Goal: Transaction & Acquisition: Purchase product/service

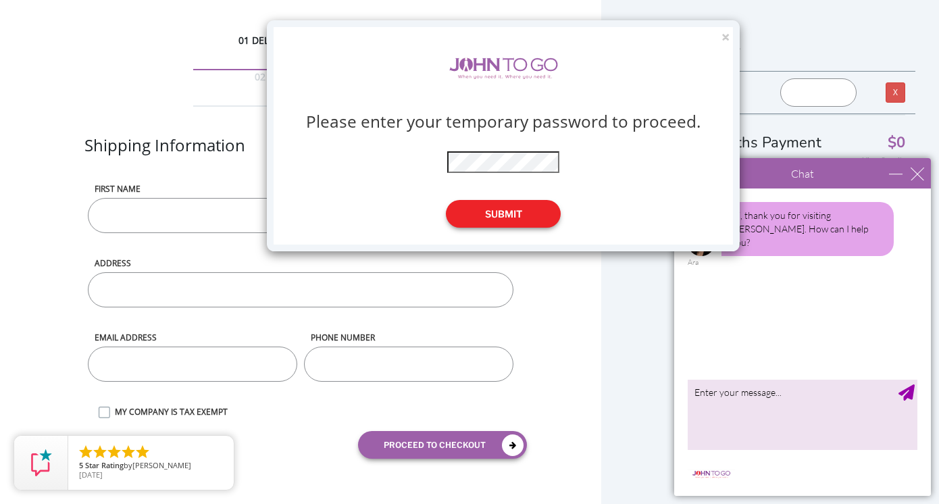
click at [501, 212] on button "Submit" at bounding box center [503, 214] width 115 height 28
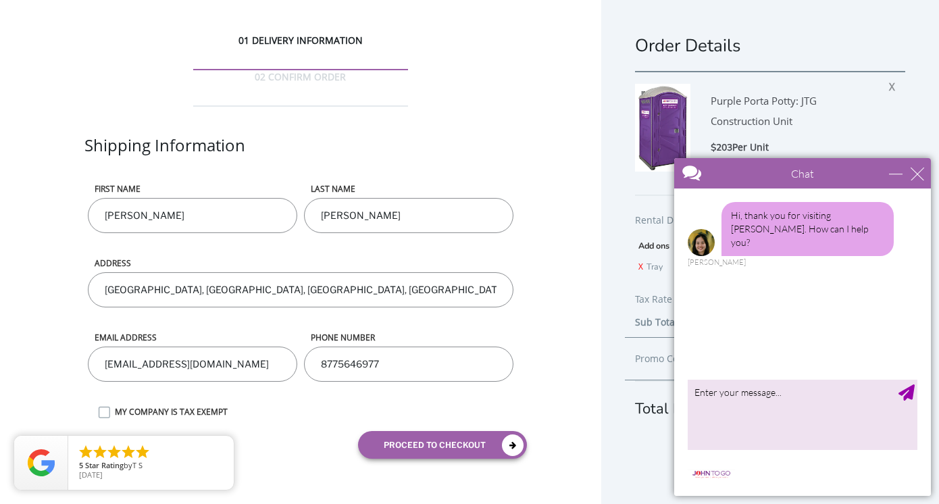
click at [790, 184] on div at bounding box center [778, 174] width 209 height 32
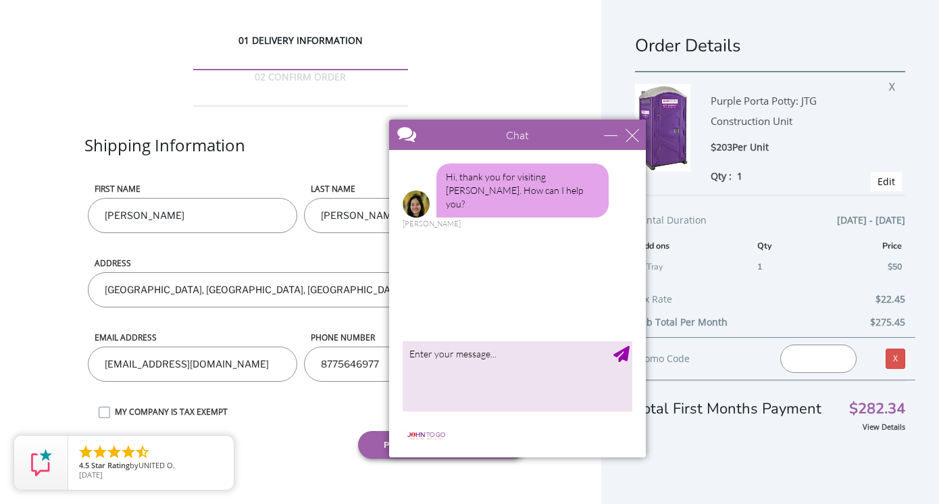
drag, startPoint x: 797, startPoint y: 174, endPoint x: 507, endPoint y: 130, distance: 293.0
click at [507, 130] on div at bounding box center [493, 136] width 209 height 32
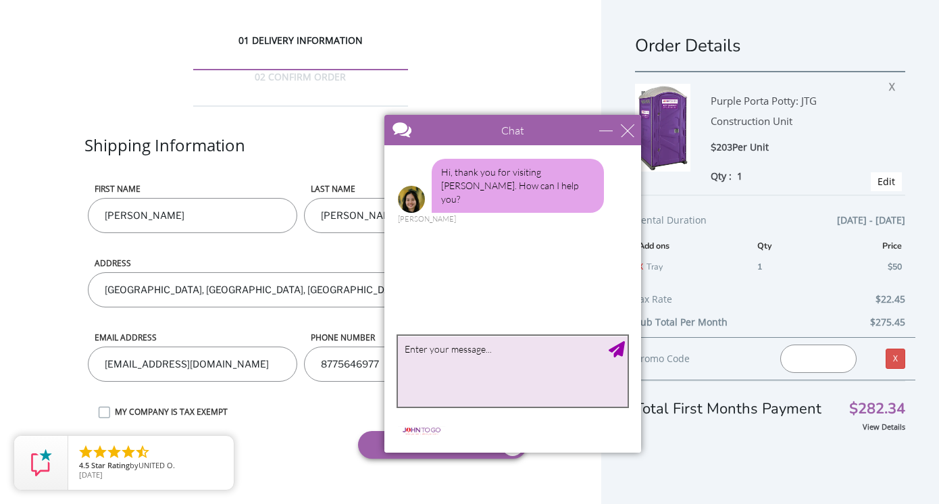
click at [524, 387] on textarea "type your message" at bounding box center [513, 371] width 230 height 71
click at [487, 349] on textarea "hi I received a promocode for 5% for my transaaction but I lost it! would you b…" at bounding box center [513, 371] width 230 height 71
click at [425, 362] on textarea "hi I received a promo-code for 5% for my transaaction but I lost it! would you …" at bounding box center [513, 371] width 230 height 71
type textarea "hi I received a promo-code for 5% for my transaction; but I lost it! would you …"
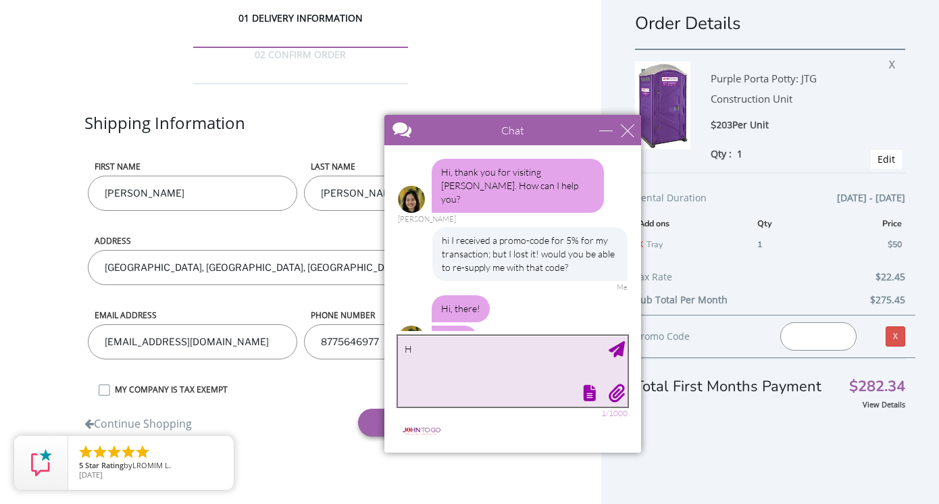
scroll to position [22, 0]
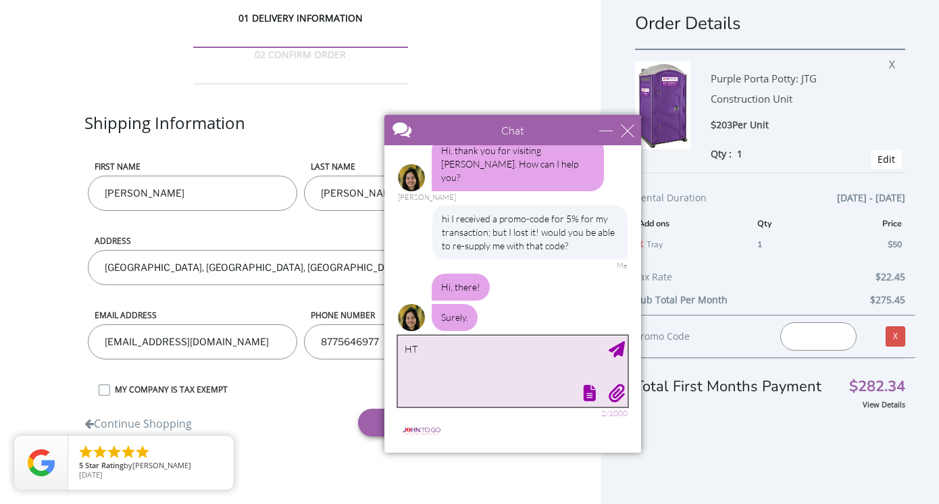
type textarea "H"
type textarea "Thank you!"
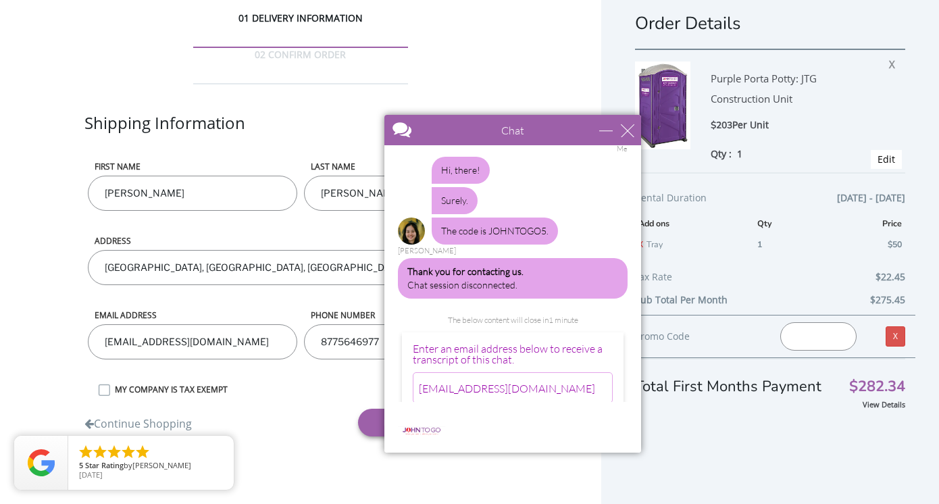
scroll to position [138, 0]
click at [527, 218] on div "The code is JOHNTOGO5." at bounding box center [495, 231] width 126 height 27
drag, startPoint x: 487, startPoint y: 221, endPoint x: 545, endPoint y: 221, distance: 58.1
click at [545, 221] on div "The code is JOHNTOGO5." at bounding box center [495, 231] width 126 height 27
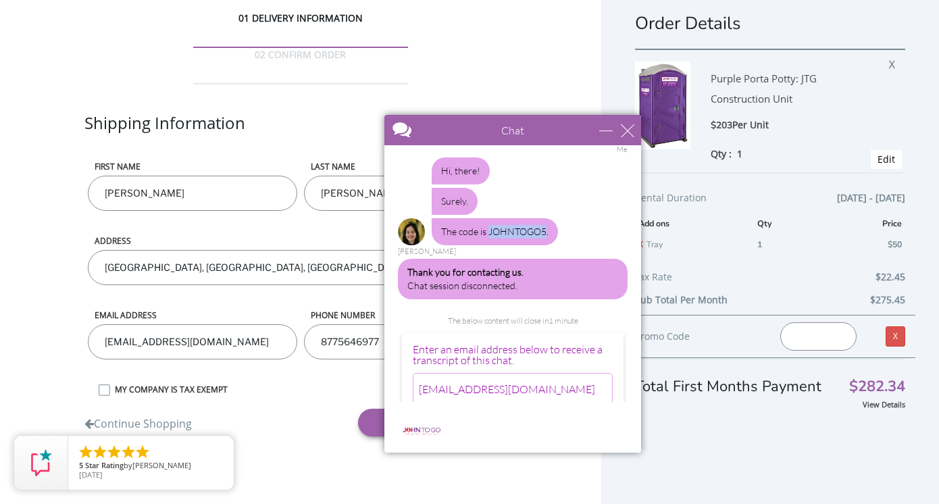
copy div "JOHNTOGO5"
click at [710, 355] on div "Promo Code Invalid promo code. X" at bounding box center [770, 336] width 290 height 43
click at [779, 345] on div "Invalid promo code." at bounding box center [818, 336] width 97 height 28
click at [788, 345] on input "text" at bounding box center [818, 336] width 76 height 28
paste input "JOHNTOGO5"
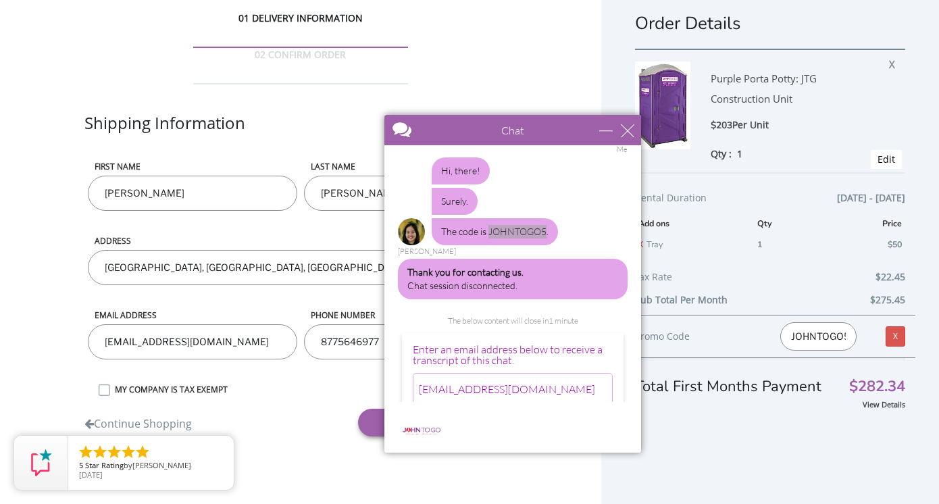
scroll to position [0, 3]
type input "JOHNTOGO5"
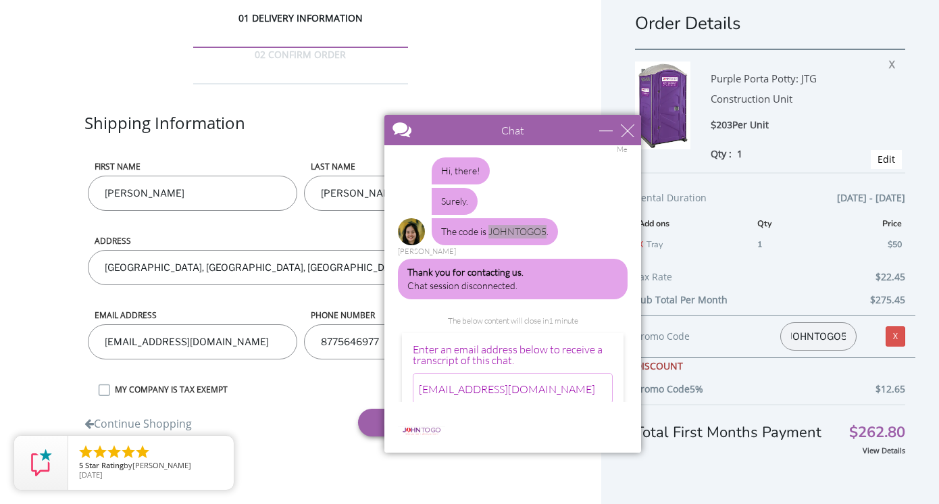
scroll to position [0, 0]
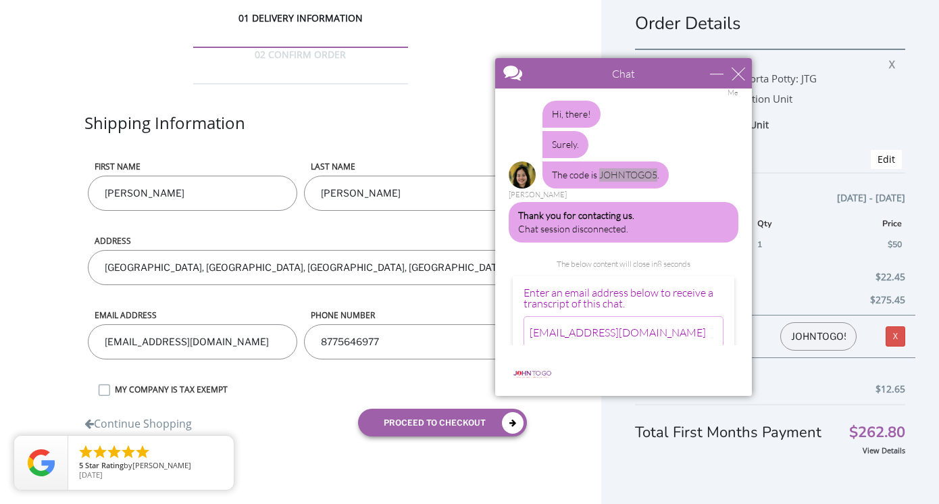
drag, startPoint x: 451, startPoint y: 133, endPoint x: 627, endPoint y: 9, distance: 214.8
click at [627, 58] on div at bounding box center [599, 74] width 209 height 32
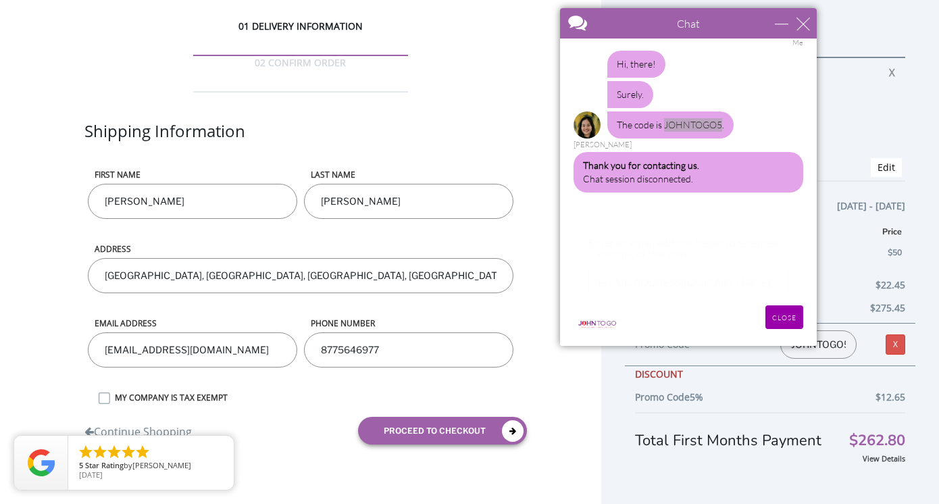
scroll to position [32, 0]
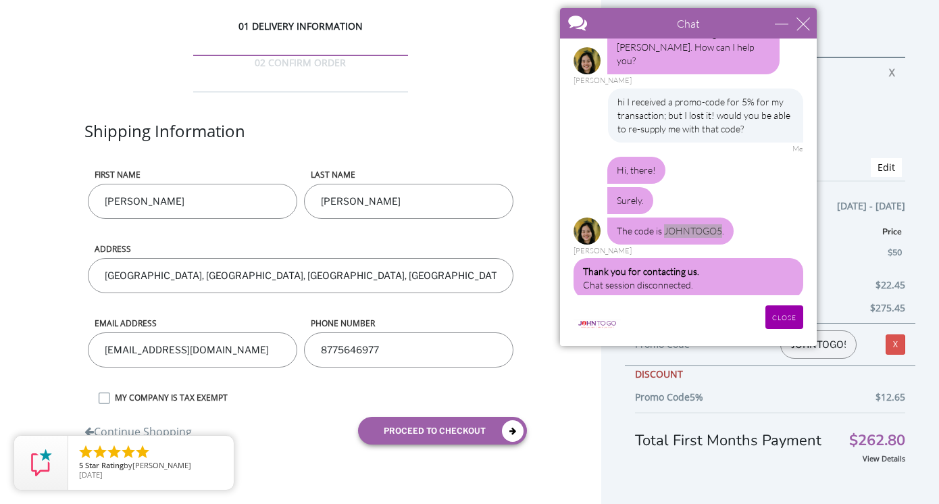
click at [182, 184] on input "Joanne" at bounding box center [192, 201] width 209 height 35
type input "Emily"
type input "Canning"
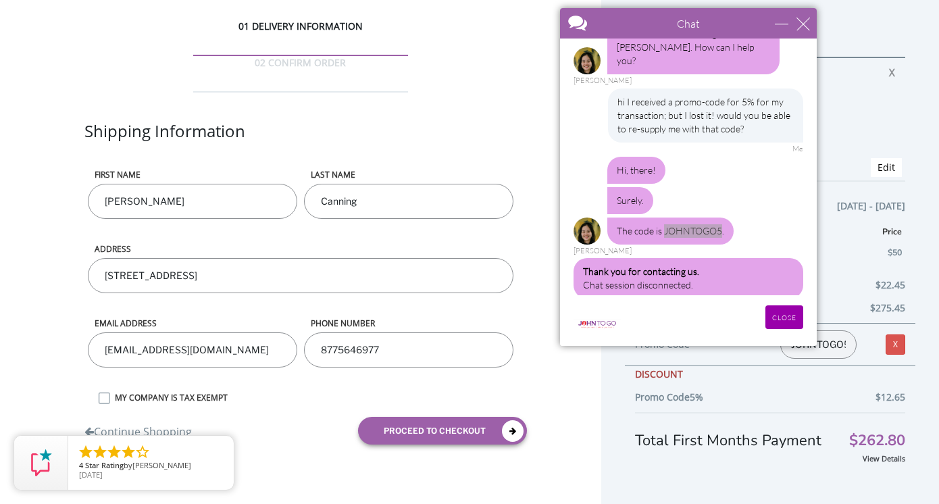
type input "139 Woodbine St., Unit 1, Brooklyn NY 11221"
click at [149, 332] on input "[EMAIL_ADDRESS][DOMAIN_NAME]" at bounding box center [192, 349] width 209 height 35
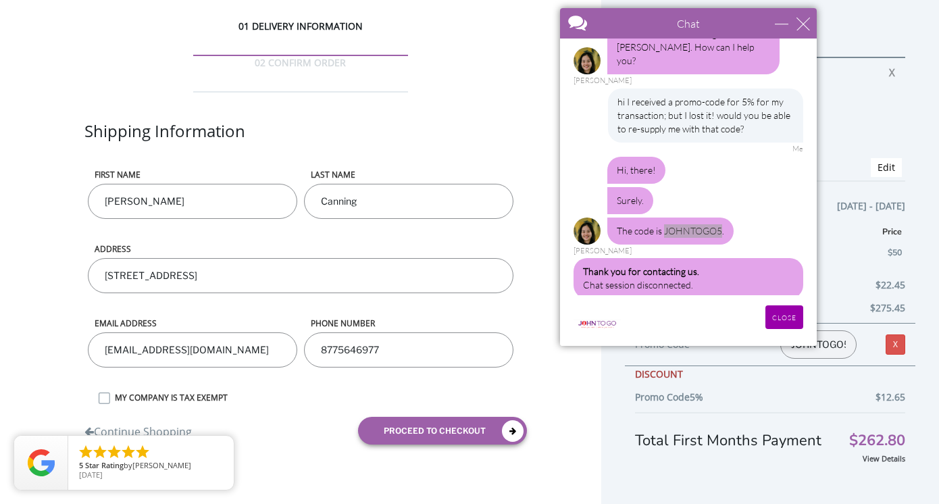
type input "mscrylady@gmail.com"
type input "8459028864"
click at [376, 417] on button "proceed to checkout" at bounding box center [442, 431] width 169 height 28
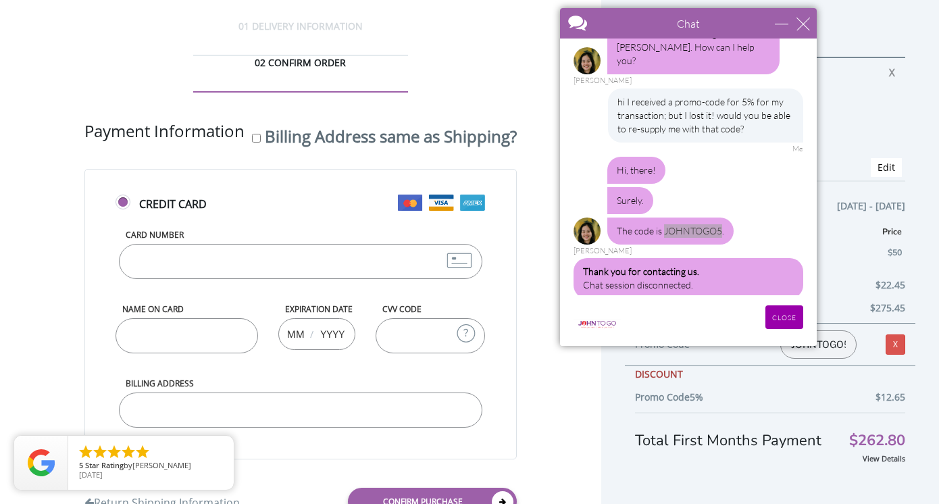
scroll to position [31, 0]
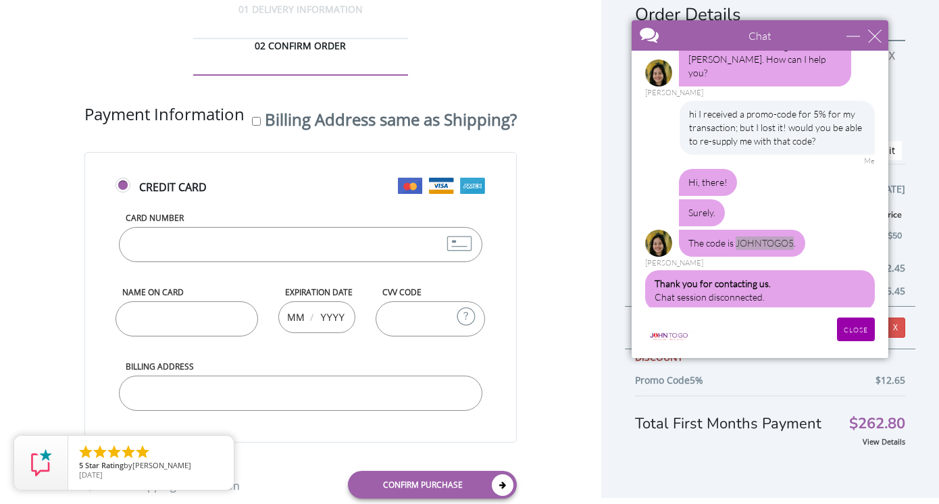
drag, startPoint x: 648, startPoint y: 22, endPoint x: 722, endPoint y: 34, distance: 74.6
click at [722, 34] on div at bounding box center [736, 36] width 209 height 32
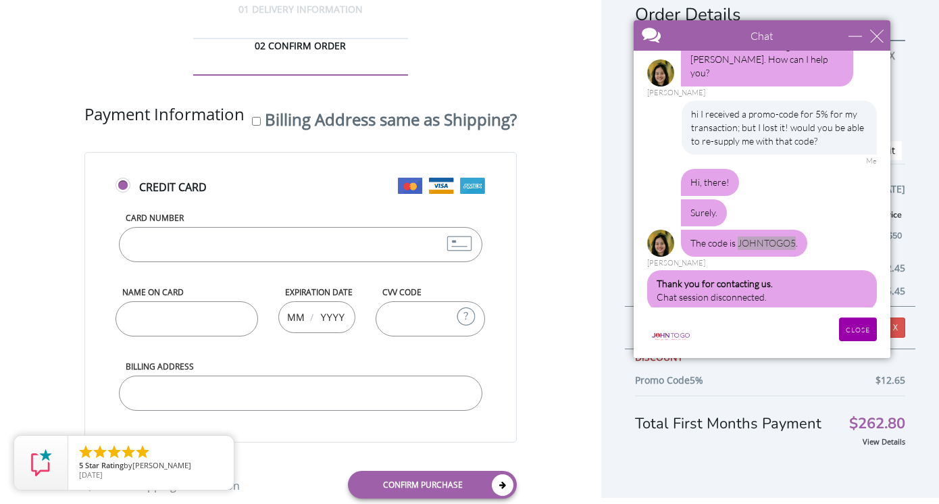
click at [275, 227] on input "Card Number" at bounding box center [300, 244] width 363 height 35
type input "4117737014219884"
click at [222, 301] on input "Name on Card" at bounding box center [187, 318] width 143 height 35
type input "Emily Canning"
click at [292, 303] on input "text" at bounding box center [295, 316] width 17 height 27
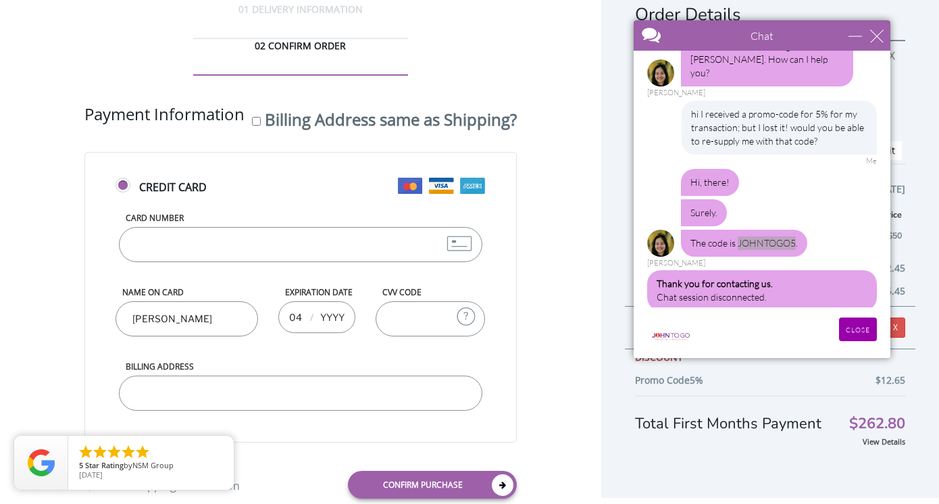
type input "04"
type input "0"
type input "2026"
type input "987"
click at [263, 376] on input "Billing Address" at bounding box center [300, 393] width 363 height 35
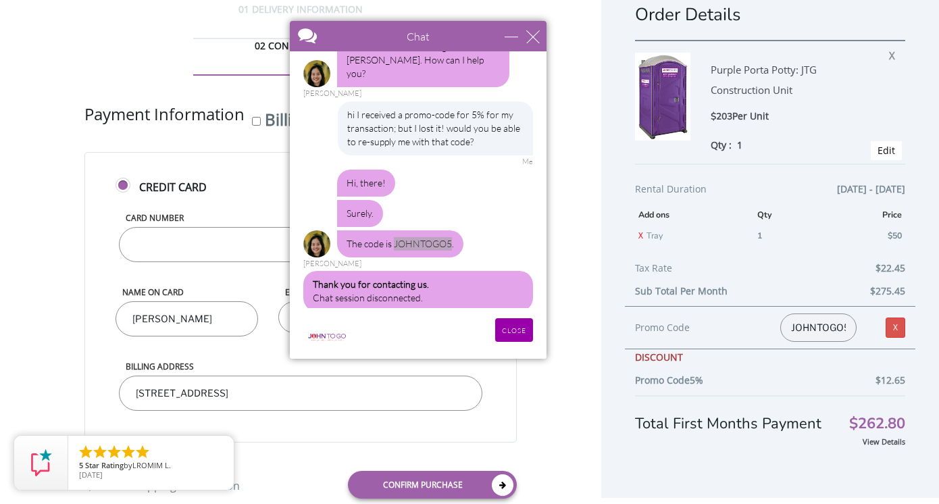
drag, startPoint x: 804, startPoint y: 40, endPoint x: 460, endPoint y: 41, distance: 343.8
click at [460, 41] on div at bounding box center [394, 37] width 209 height 32
type input "139 Woodbine St., Unit 1, Brooklyn NY 11221"
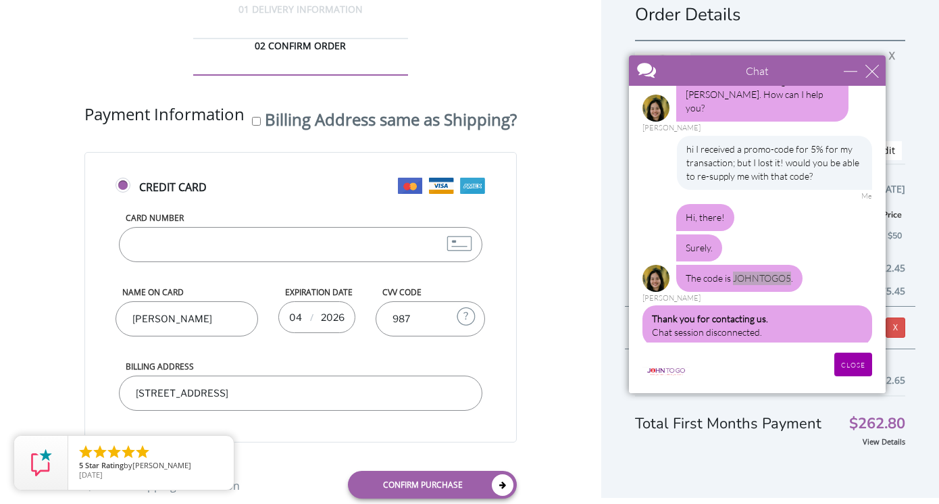
drag, startPoint x: 380, startPoint y: 35, endPoint x: 719, endPoint y: 70, distance: 340.8
click at [719, 70] on div at bounding box center [733, 71] width 209 height 32
click at [249, 103] on div "Payment Information Billing Address same as Shipping?" at bounding box center [300, 127] width 432 height 49
click at [253, 117] on input "Billing Address same as Shipping?" at bounding box center [256, 121] width 9 height 9
checkbox input "true"
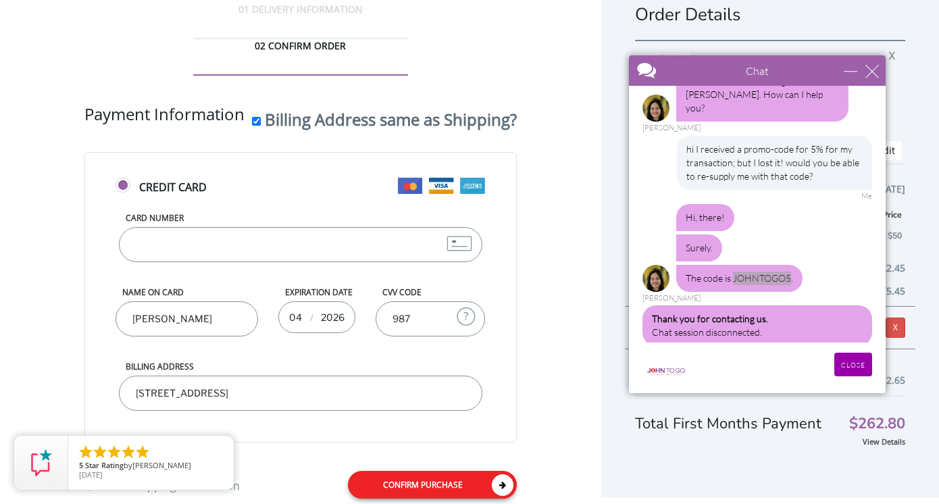
click at [420, 471] on link "Confirm purchase" at bounding box center [432, 485] width 169 height 28
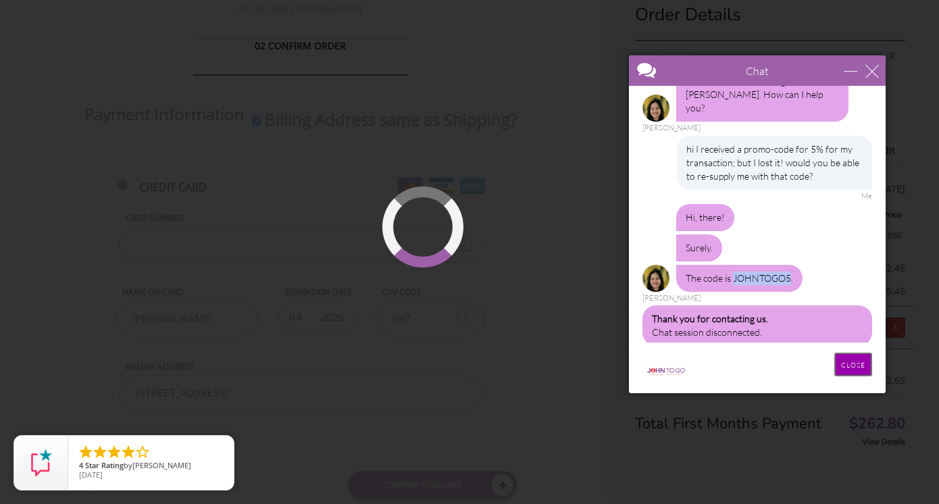
click at [860, 363] on input "CLOSE" at bounding box center [853, 365] width 38 height 24
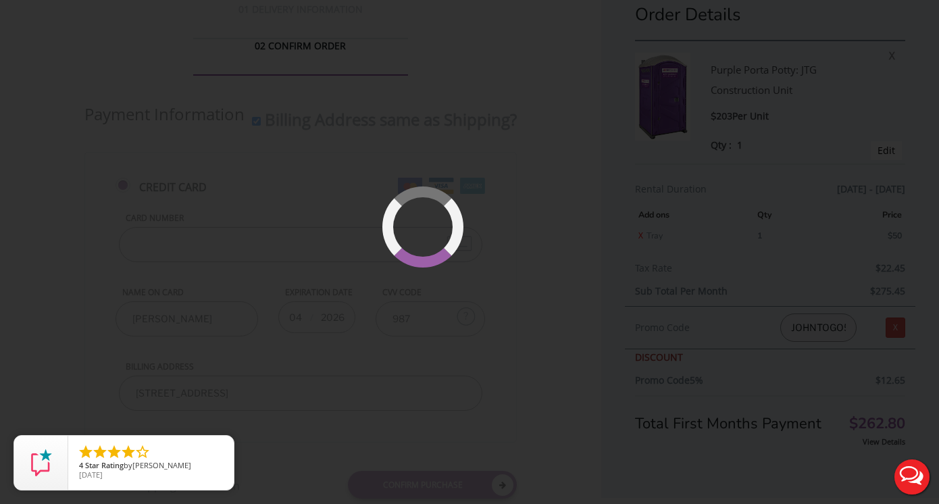
scroll to position [0, 0]
click at [505, 298] on div at bounding box center [469, 252] width 939 height 504
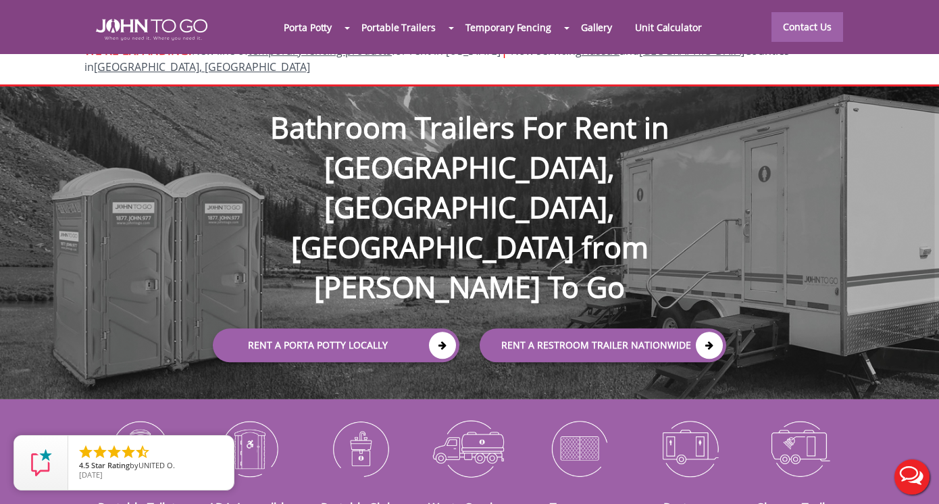
scroll to position [77, 0]
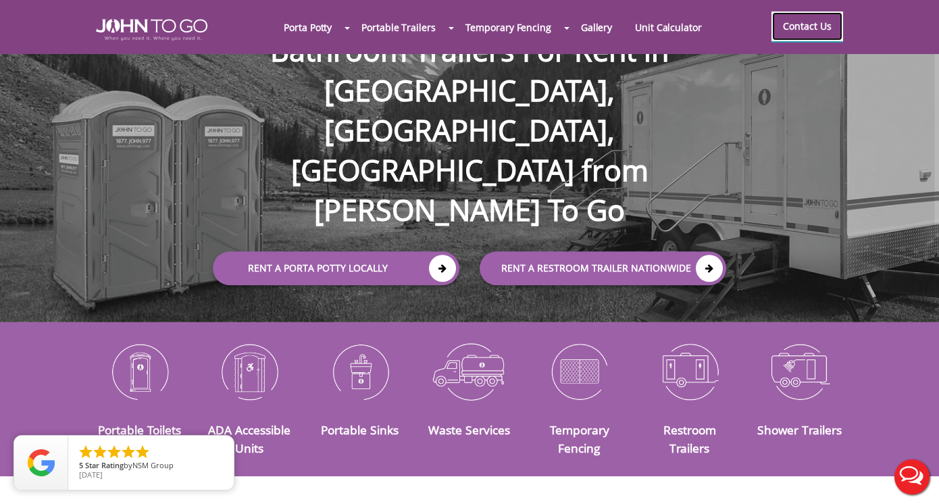
click at [825, 39] on link "Contact Us" at bounding box center [807, 26] width 72 height 30
